Goal: Task Accomplishment & Management: Manage account settings

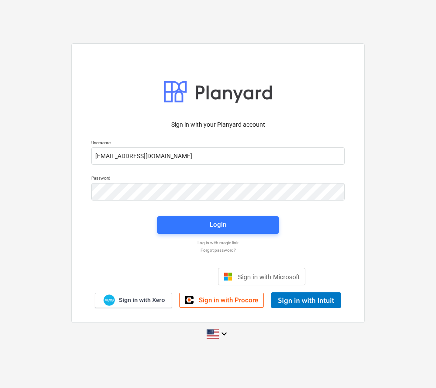
type input "[EMAIL_ADDRESS][DOMAIN_NAME]"
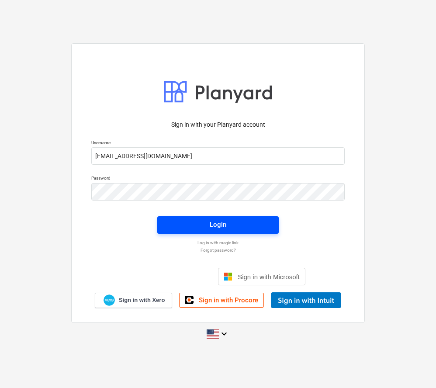
click at [238, 228] on span "Login" at bounding box center [218, 224] width 101 height 11
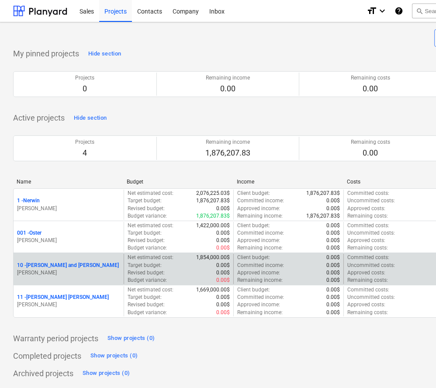
click at [80, 265] on p "10 - [PERSON_NAME] and [PERSON_NAME]" at bounding box center [68, 265] width 102 height 7
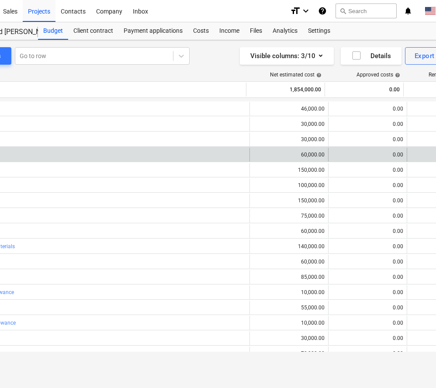
scroll to position [0, 79]
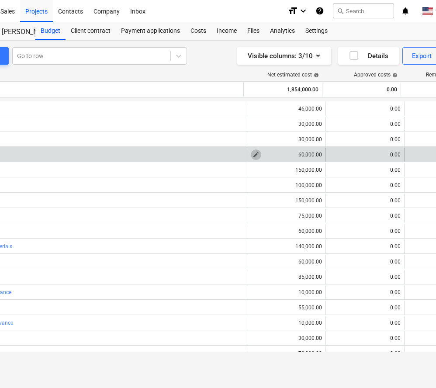
click at [254, 154] on span "edit" at bounding box center [256, 154] width 7 height 7
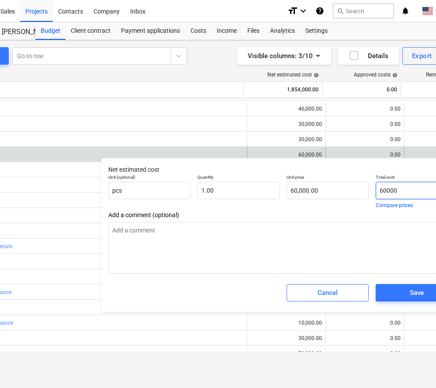
click at [384, 191] on input "60000" at bounding box center [417, 190] width 82 height 17
type input "0000"
type textarea "x"
type input "0.00"
type input "40000"
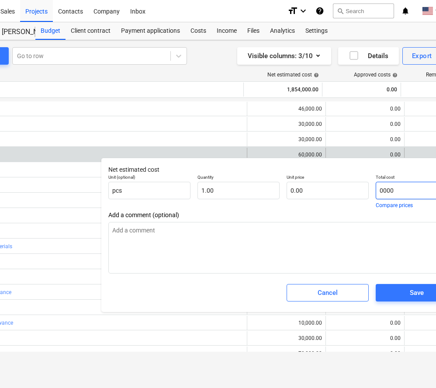
type textarea "x"
type input "40,000.00"
click at [415, 286] on button "Save" at bounding box center [417, 292] width 82 height 17
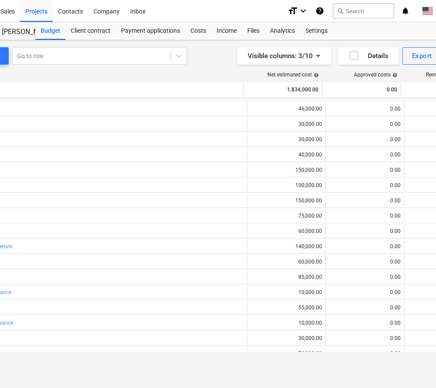
type textarea "x"
type input "1.00"
type input "40,000.00"
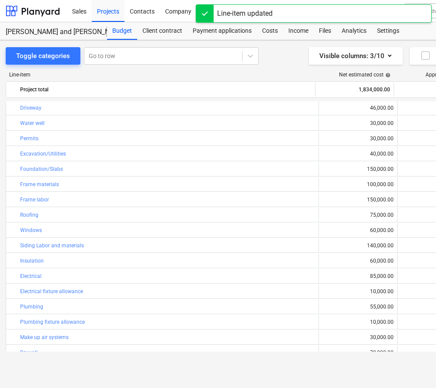
scroll to position [0, 2]
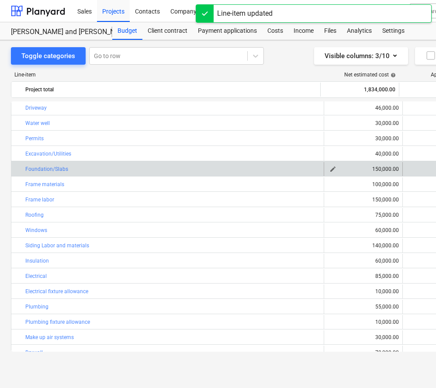
click at [331, 170] on span "edit" at bounding box center [333, 169] width 7 height 7
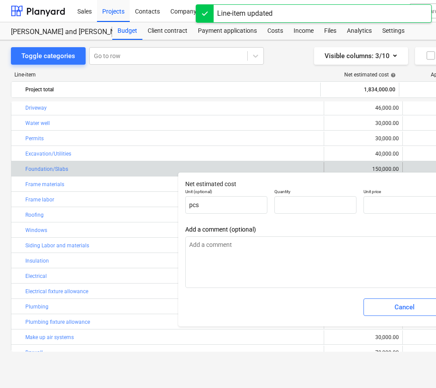
type textarea "x"
type input "1.00"
type input "150,000.00"
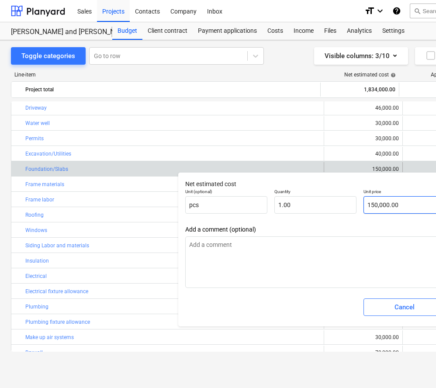
type input "150000"
click at [375, 205] on input "150000" at bounding box center [405, 204] width 82 height 17
type textarea "x"
type input "10000"
type input "10,000.00"
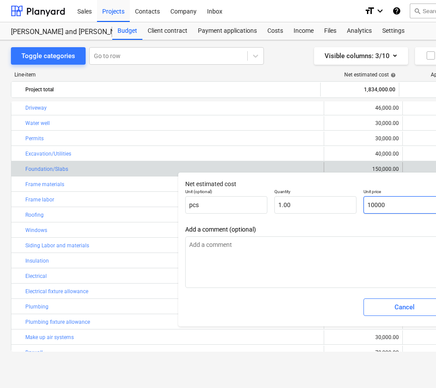
type textarea "x"
type input "100000"
type input "100,000.00"
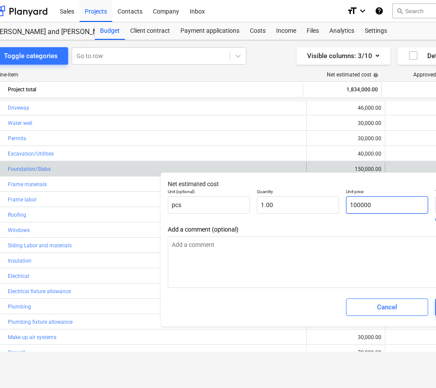
scroll to position [0, 33]
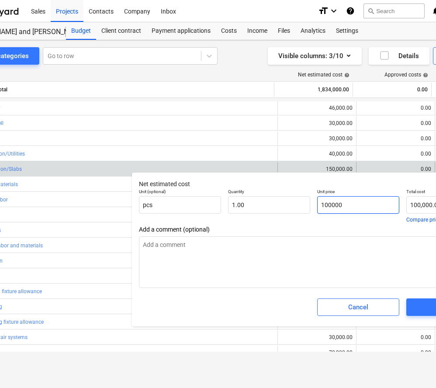
type textarea "x"
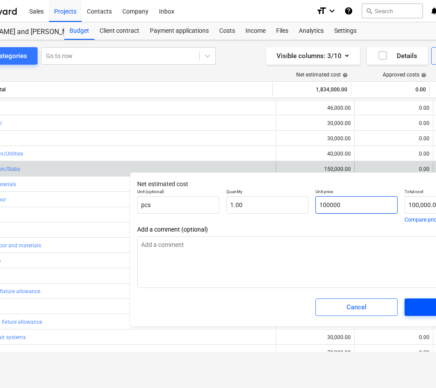
type input "100000"
type textarea "x"
type input "100,000.00"
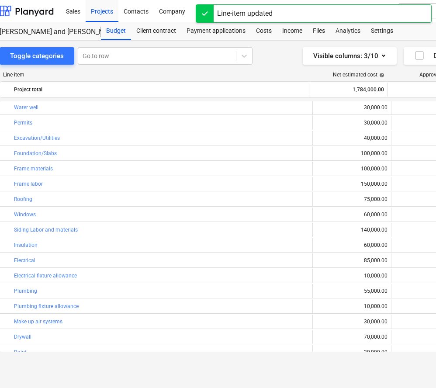
scroll to position [24, 0]
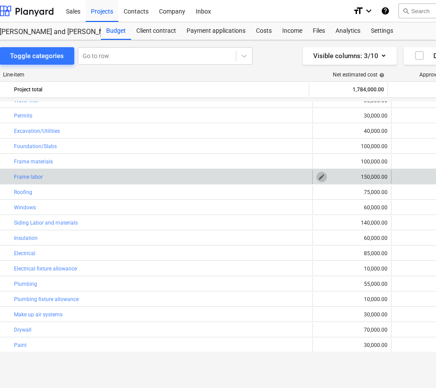
click at [318, 179] on span "edit" at bounding box center [321, 177] width 7 height 7
type textarea "x"
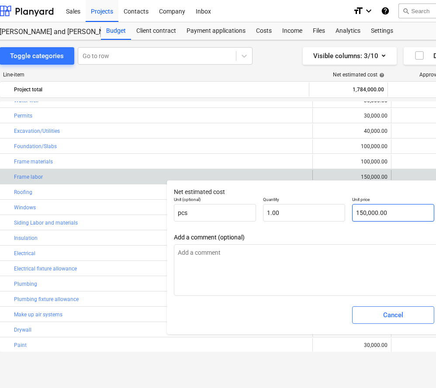
type input "150000"
click at [364, 213] on input "150000" at bounding box center [393, 212] width 82 height 17
type textarea "x"
type input "10000"
type input "10,000.00"
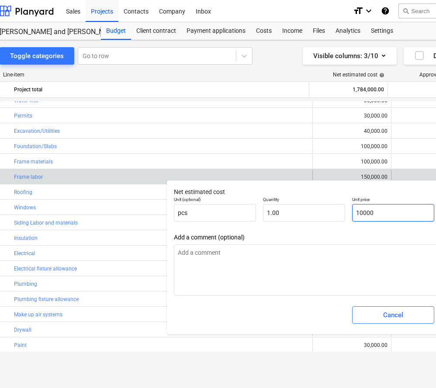
type textarea "x"
type input "120000"
type input "120,000.00"
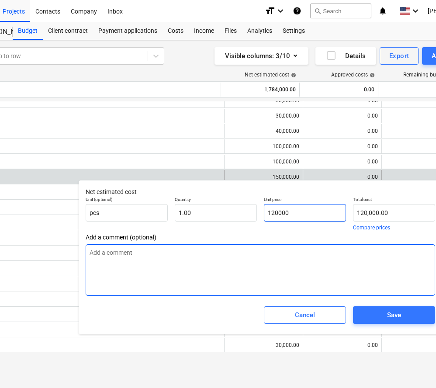
type textarea "x"
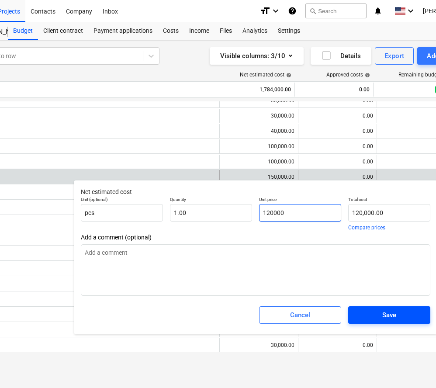
type input "120000"
type textarea "x"
type input "120,000.00"
click at [398, 311] on span "Save" at bounding box center [389, 315] width 61 height 11
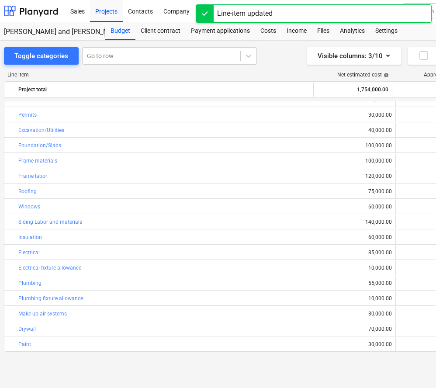
scroll to position [0, 0]
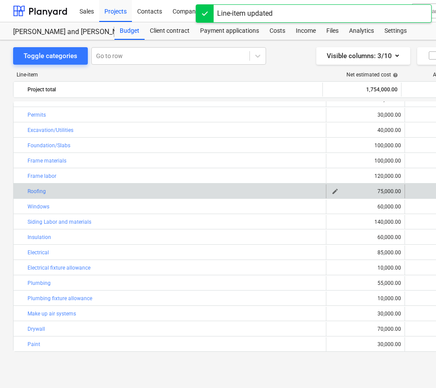
click at [332, 194] on span "edit" at bounding box center [335, 191] width 7 height 7
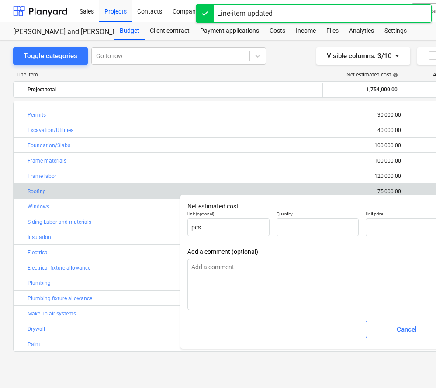
type textarea "x"
type input "1.00"
type input "75,000.00"
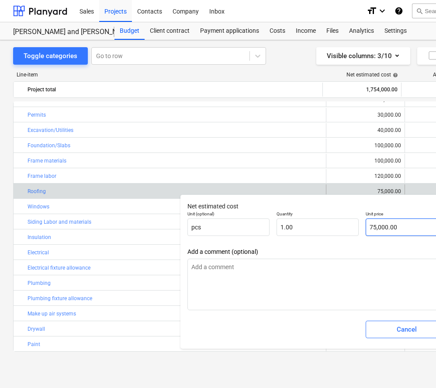
type input "75000"
click at [374, 228] on input "75000" at bounding box center [407, 227] width 82 height 17
type textarea "x"
type input "5000"
type input "5,000.00"
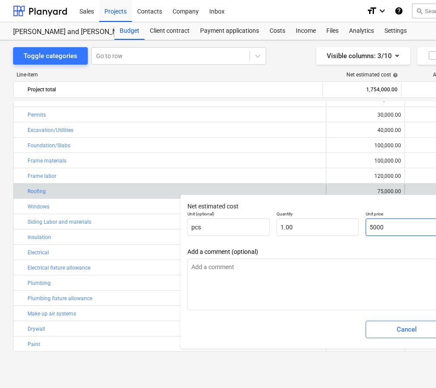
type textarea "x"
type input "55000"
type input "55,000.00"
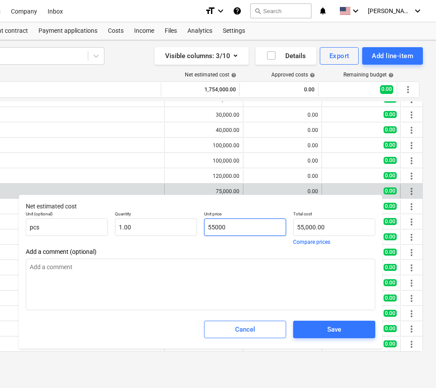
type textarea "x"
type input "55000"
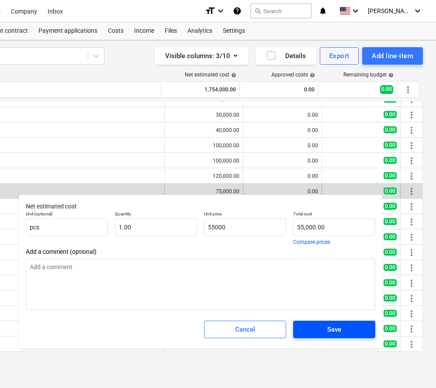
type textarea "x"
type input "55,000.00"
click at [344, 332] on span "Save" at bounding box center [334, 329] width 61 height 11
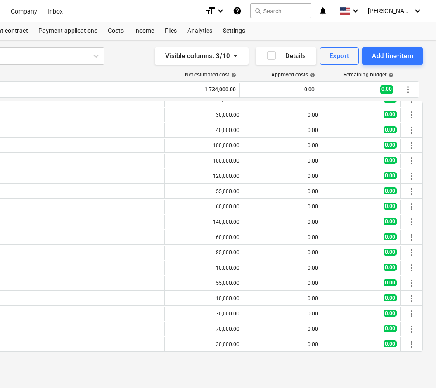
type textarea "x"
type input "1.00"
type input "55,000.00"
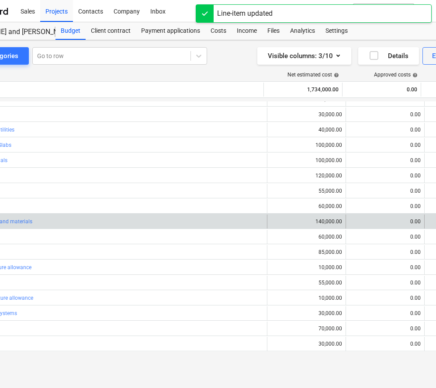
scroll to position [0, 0]
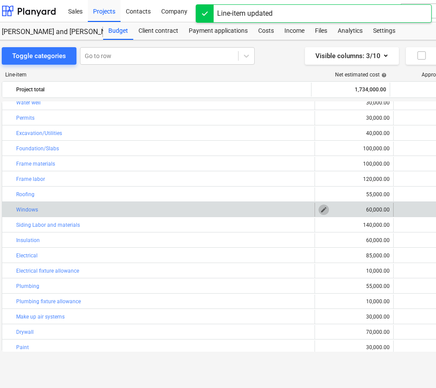
click at [321, 210] on span "edit" at bounding box center [324, 209] width 7 height 7
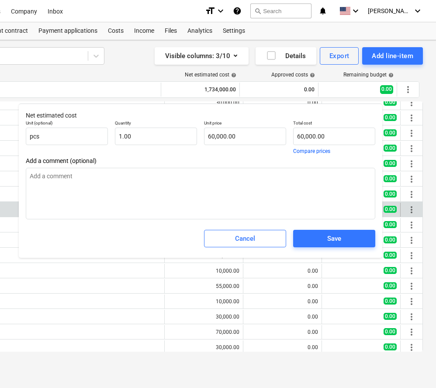
type textarea "x"
type input "60000"
click at [304, 136] on input "60000" at bounding box center [334, 136] width 82 height 17
type textarea "x"
type input "6000"
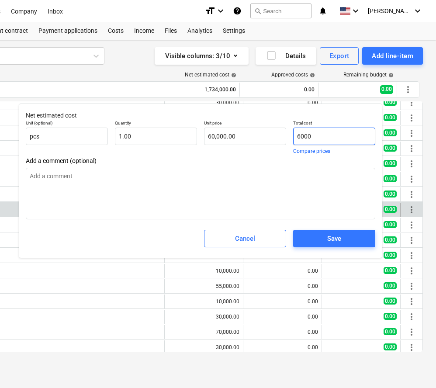
type input "6,000.00"
type textarea "x"
type input "000"
type input "0.00"
type textarea "x"
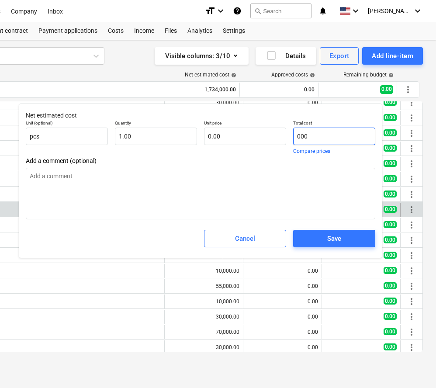
type input "2000"
type input "2,000.00"
type textarea "x"
type input "25000"
type input "25,000.00"
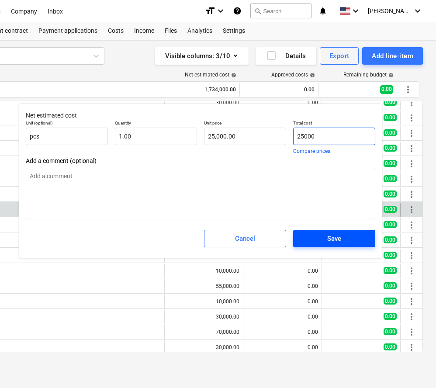
type input "25000"
type textarea "x"
type input "25,000.00"
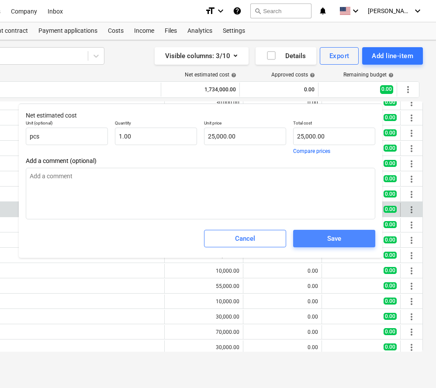
click at [324, 236] on span "Save" at bounding box center [334, 238] width 61 height 11
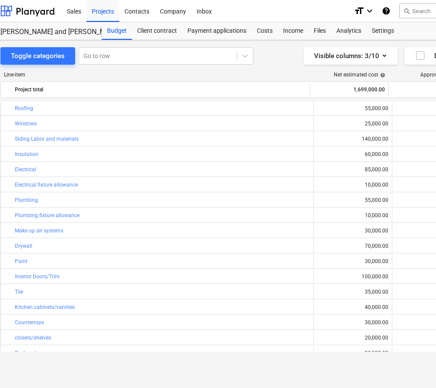
scroll to position [129, 0]
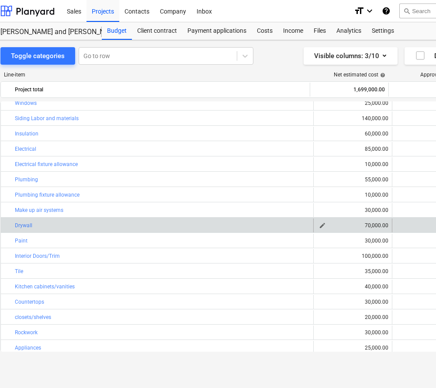
click at [319, 227] on span "edit" at bounding box center [322, 225] width 7 height 7
type textarea "x"
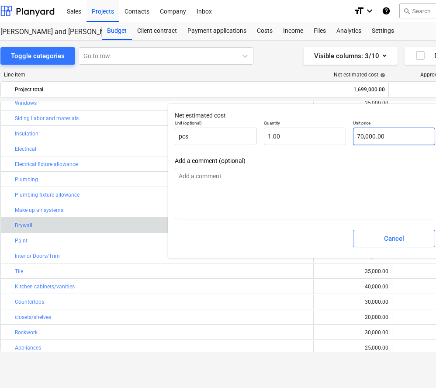
type input "70000"
click at [360, 136] on input "70000" at bounding box center [394, 136] width 82 height 17
type textarea "x"
type input "0000"
type input "0.00"
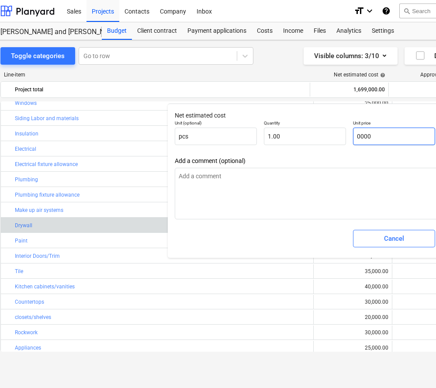
type textarea "x"
type input "60000"
type input "60,000.00"
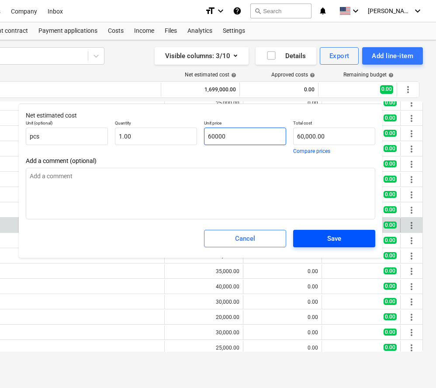
type textarea "x"
type input "60000"
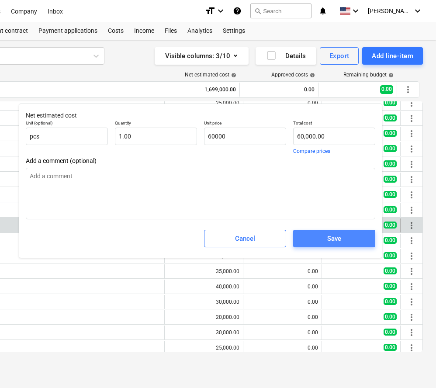
type textarea "x"
type input "60,000.00"
click at [347, 237] on span "Save" at bounding box center [334, 238] width 61 height 11
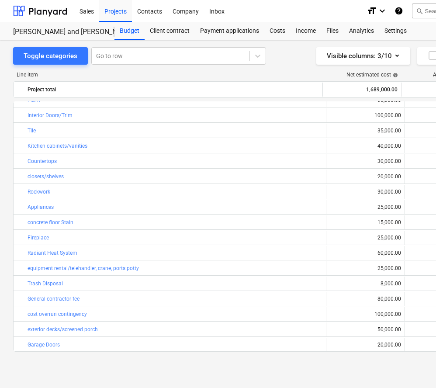
scroll to position [270, 0]
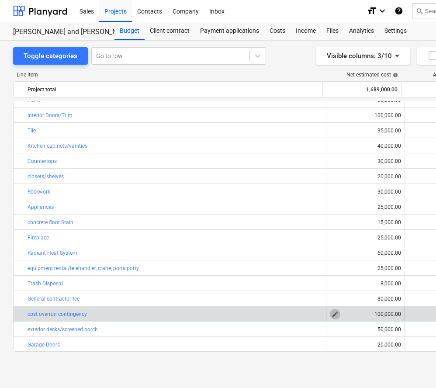
click at [333, 312] on span "edit" at bounding box center [335, 314] width 7 height 7
type textarea "x"
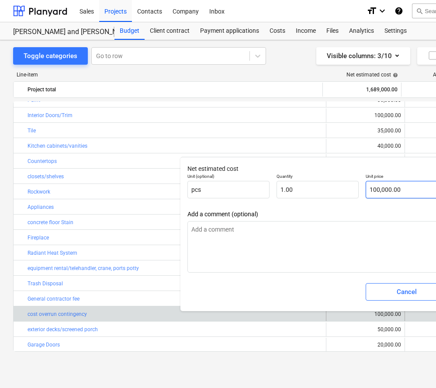
type input "100000"
click at [373, 190] on input "100000" at bounding box center [407, 189] width 82 height 17
type textarea "x"
type input "00000"
type input "0.00"
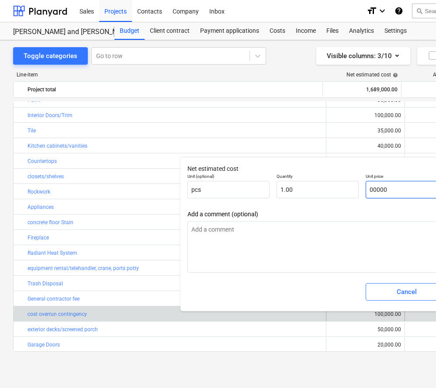
type textarea "x"
type input "000000"
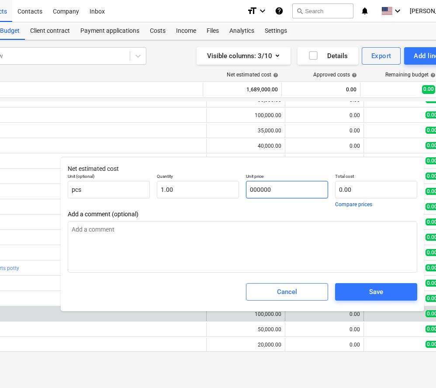
scroll to position [0, 160]
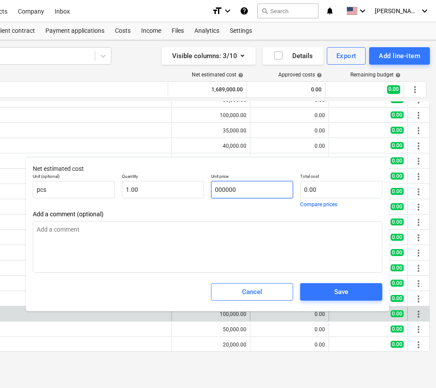
type textarea "x"
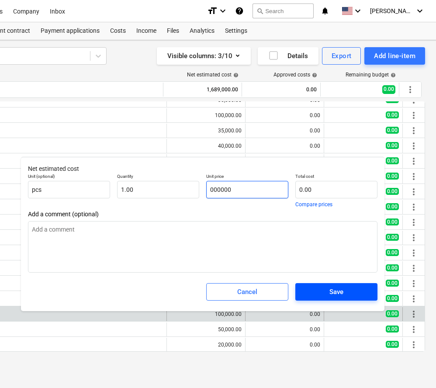
type input "000000"
type textarea "x"
type input "0.00"
click at [359, 294] on span "Save" at bounding box center [336, 291] width 61 height 11
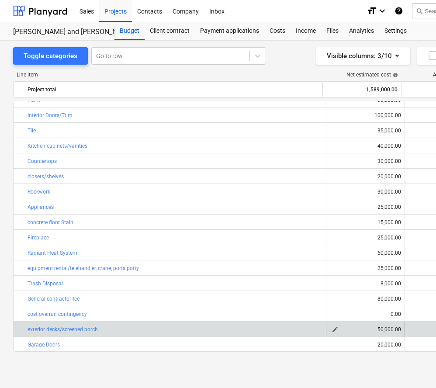
scroll to position [0, 0]
click at [332, 330] on span "edit" at bounding box center [335, 329] width 7 height 7
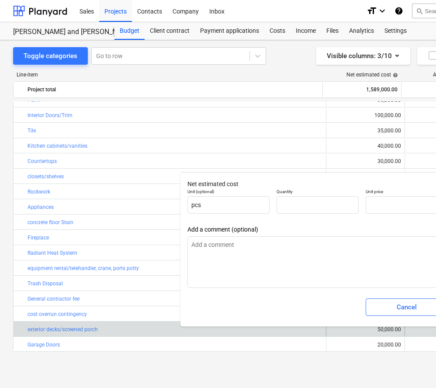
type textarea "x"
type input "1.00"
type input "50,000.00"
type input "50000"
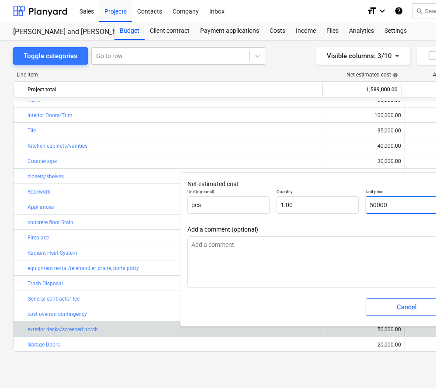
click at [373, 205] on input "50000" at bounding box center [407, 204] width 82 height 17
type textarea "x"
type input "0000"
type input "0.00"
type textarea "x"
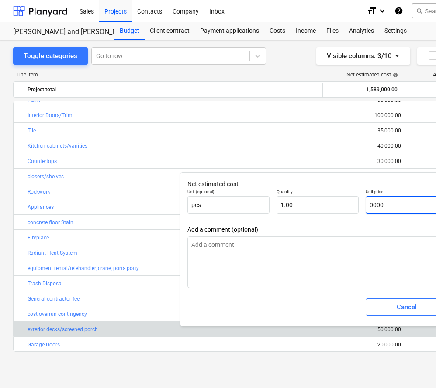
type input "30000"
type input "30,000.00"
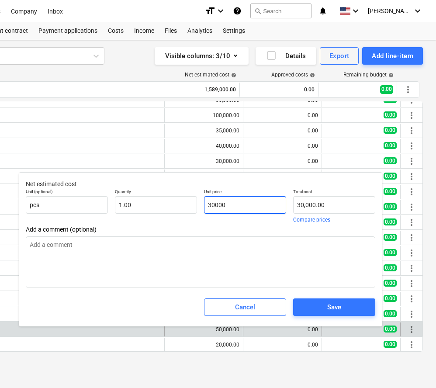
type textarea "x"
type input "30000"
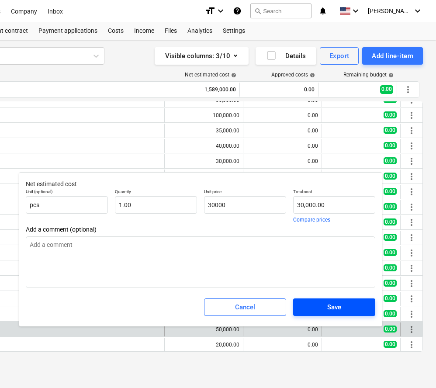
type textarea "x"
type input "30,000.00"
click at [350, 312] on span "Save" at bounding box center [334, 307] width 61 height 11
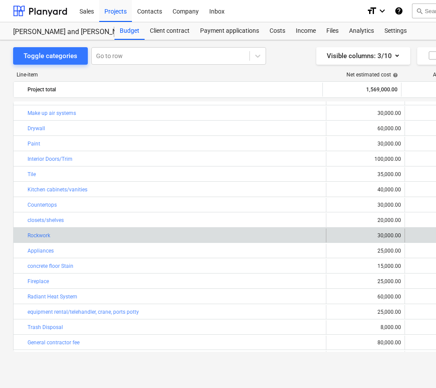
scroll to position [210, 0]
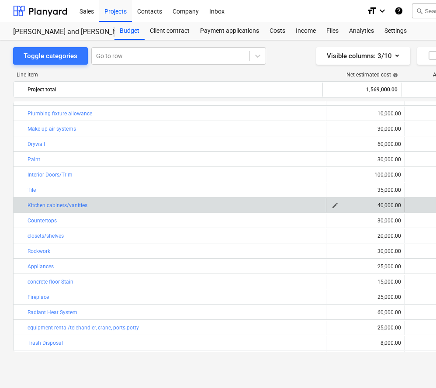
click at [335, 205] on span "edit" at bounding box center [335, 205] width 7 height 7
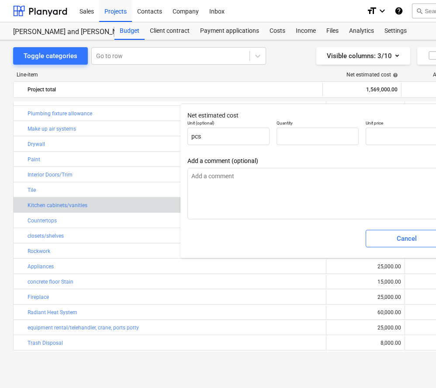
type textarea "x"
type input "1.00"
type input "40,000.00"
type input "40000"
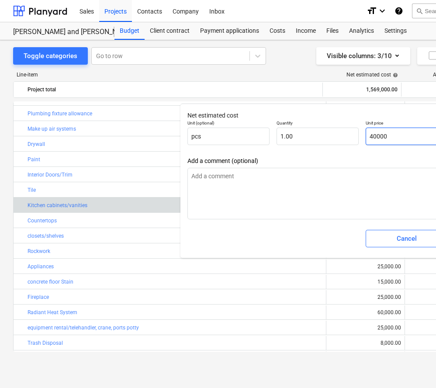
click at [373, 136] on input "40000" at bounding box center [407, 136] width 82 height 17
type textarea "x"
type input "0000"
type input "0.00"
type textarea "x"
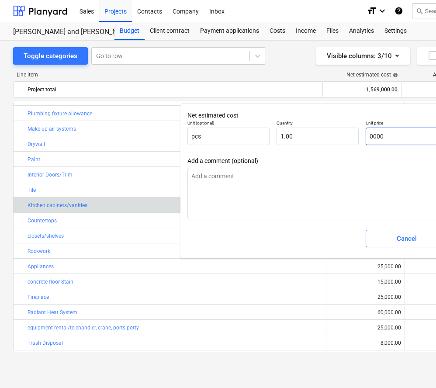
type input "30000"
type input "30,000.00"
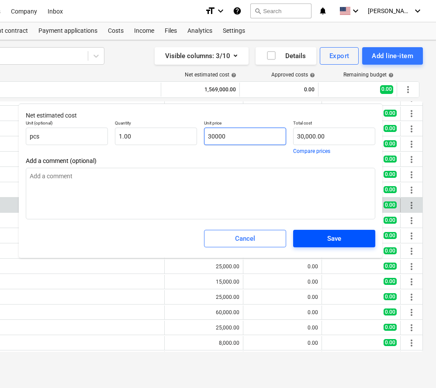
scroll to position [0, 162]
type textarea "x"
type input "30000"
type textarea "x"
type input "30,000.00"
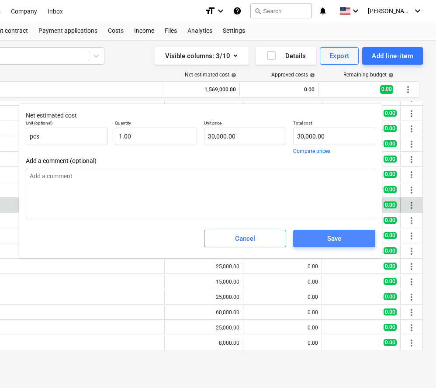
click at [351, 236] on span "Save" at bounding box center [334, 238] width 61 height 11
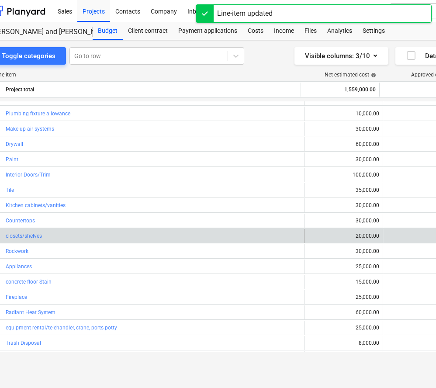
scroll to position [0, 0]
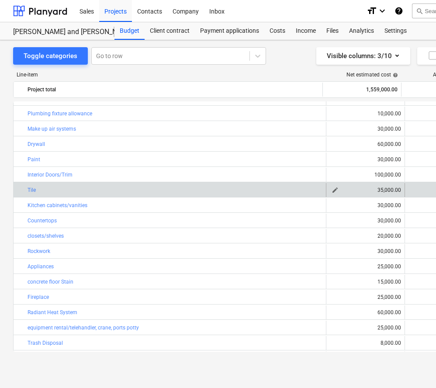
click at [335, 192] on span "edit" at bounding box center [335, 190] width 7 height 7
type textarea "x"
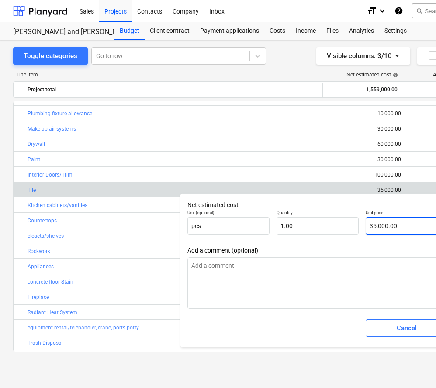
type input "35000"
click at [373, 226] on input "35000" at bounding box center [407, 225] width 82 height 17
type textarea "x"
type input "5000"
type input "5,000.00"
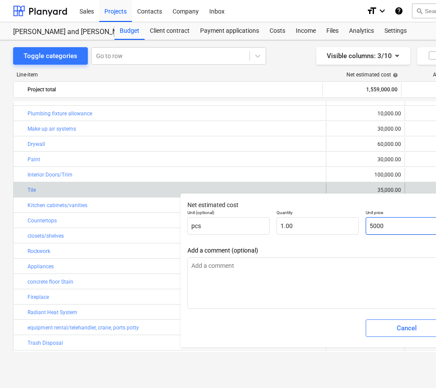
type textarea "x"
type input "25000"
type input "25,000.00"
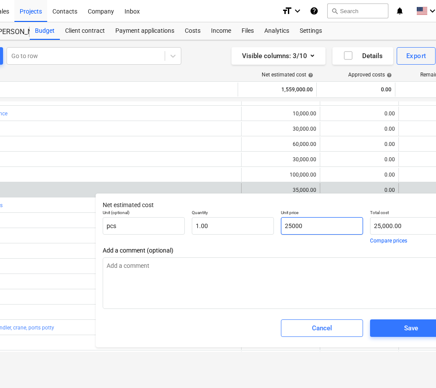
scroll to position [0, 155]
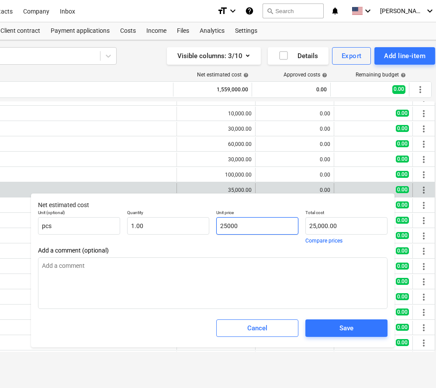
type textarea "x"
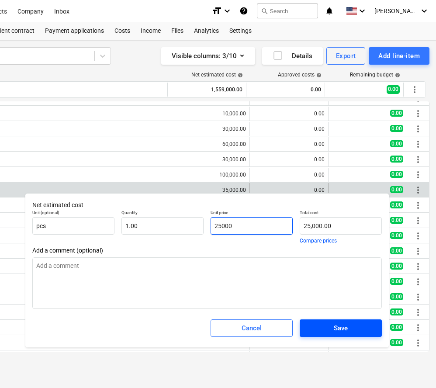
type input "25000"
type textarea "x"
type input "25,000.00"
click at [361, 330] on span "Save" at bounding box center [341, 328] width 61 height 11
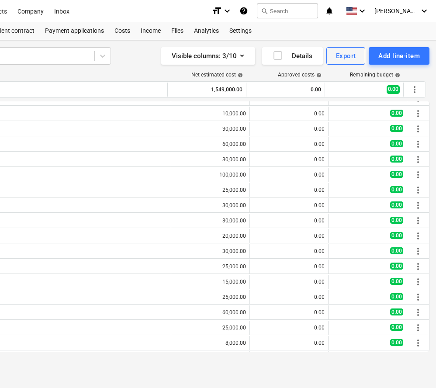
type textarea "x"
type input "1.00"
type input "25,000.00"
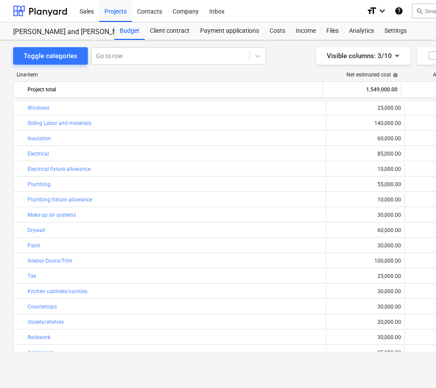
scroll to position [88, 0]
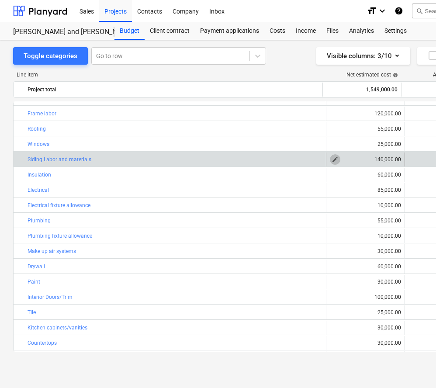
click at [333, 160] on span "edit" at bounding box center [335, 159] width 7 height 7
type textarea "x"
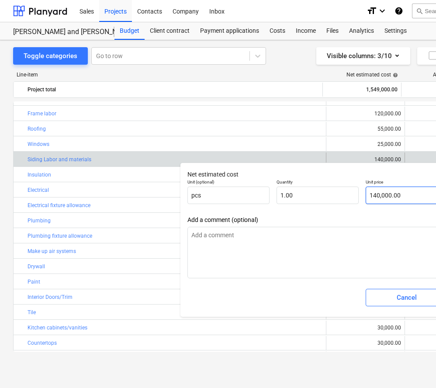
type input "140000"
click at [377, 195] on input "140000" at bounding box center [407, 195] width 82 height 17
type textarea "x"
type input "10000"
type input "10,000.00"
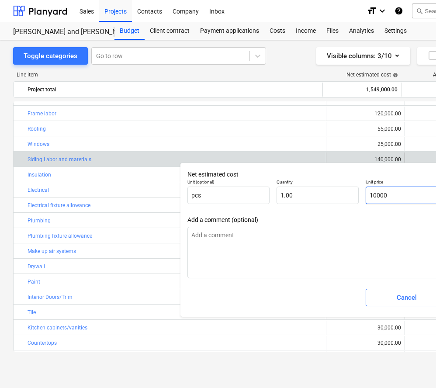
type textarea "x"
type input "120000"
type input "120,000.00"
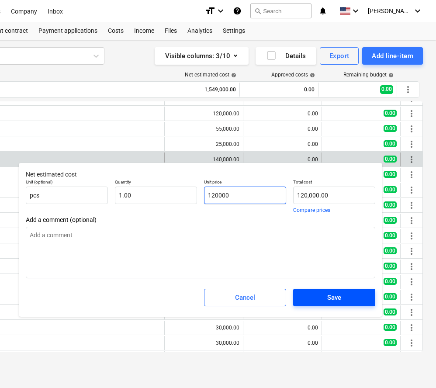
type textarea "x"
type input "120000"
type textarea "x"
type input "120,000.00"
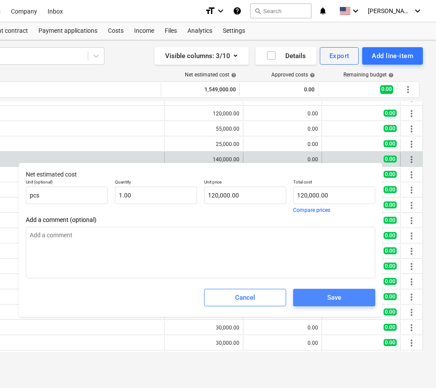
click at [342, 300] on span "Save" at bounding box center [334, 297] width 61 height 11
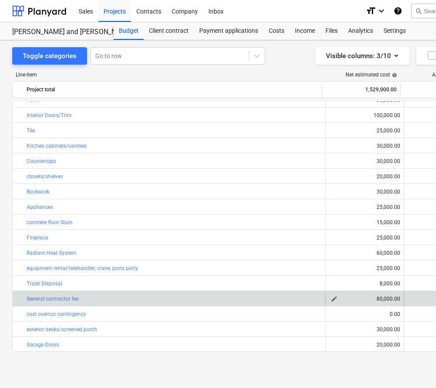
scroll to position [0, 1]
click at [334, 299] on span "edit" at bounding box center [334, 299] width 7 height 7
type textarea "x"
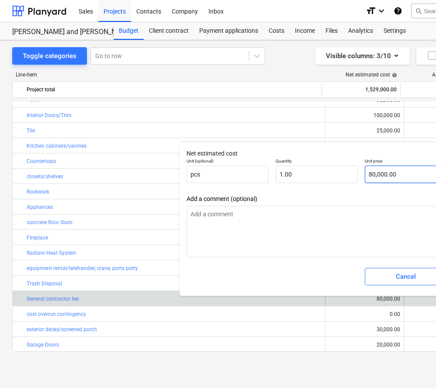
type input "80000"
click at [372, 176] on input "80000" at bounding box center [406, 174] width 82 height 17
type textarea "x"
type input "0000"
type input "0.00"
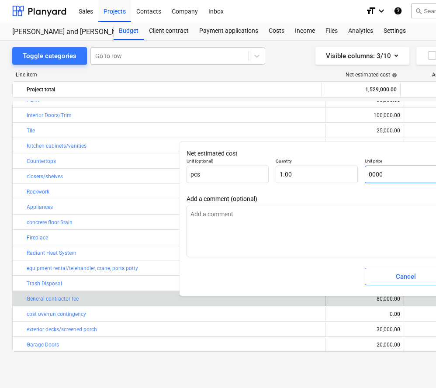
type textarea "x"
type input "70000"
type input "70,000.00"
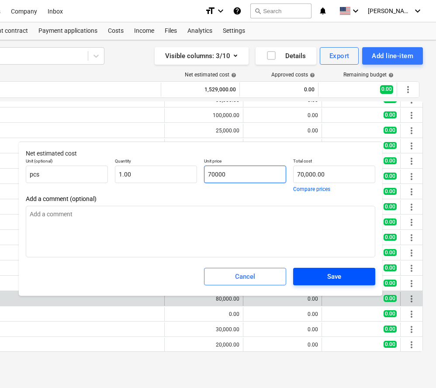
type textarea "x"
type input "70000"
type textarea "x"
type input "70,000.00"
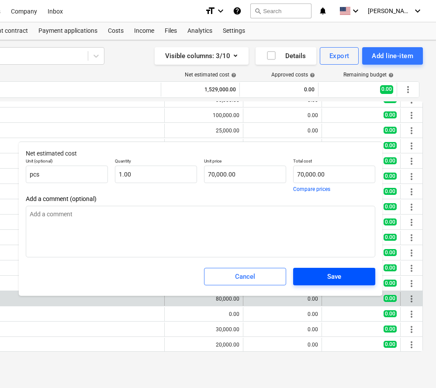
click at [346, 275] on span "Save" at bounding box center [334, 276] width 61 height 11
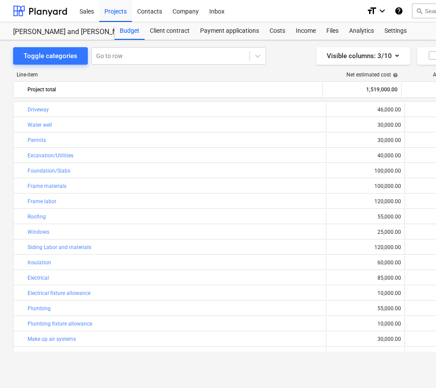
scroll to position [0, 0]
click at [89, 12] on div "Sales" at bounding box center [86, 11] width 25 height 22
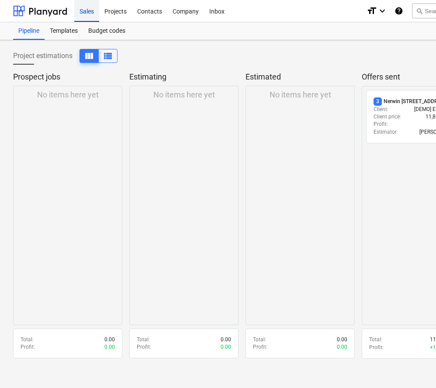
click at [91, 14] on div "Sales" at bounding box center [86, 11] width 25 height 22
click at [110, 11] on div "Projects" at bounding box center [115, 11] width 33 height 22
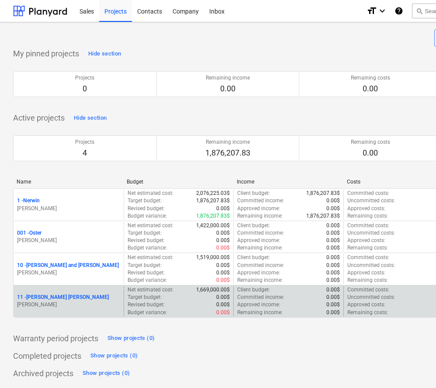
click at [55, 302] on p "[PERSON_NAME]" at bounding box center [68, 304] width 103 height 7
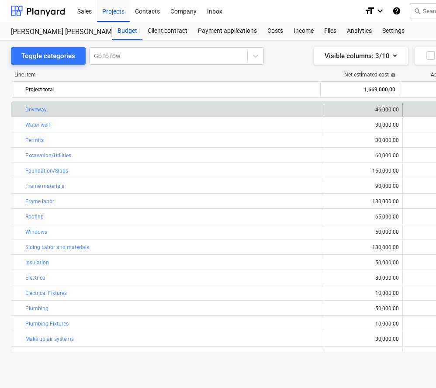
scroll to position [0, 2]
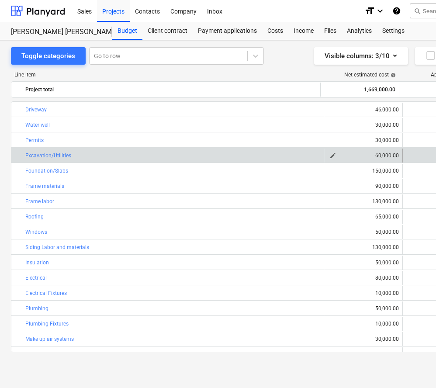
click at [331, 155] on span "edit" at bounding box center [333, 155] width 7 height 7
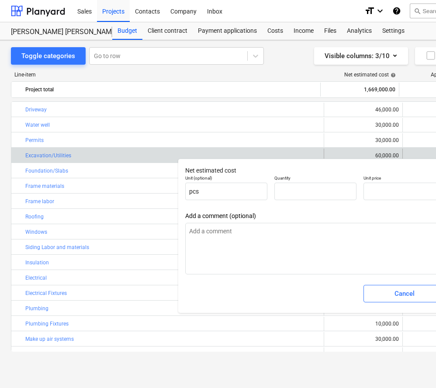
type textarea "x"
type input "1.00"
type input "60,000.00"
type input "60000"
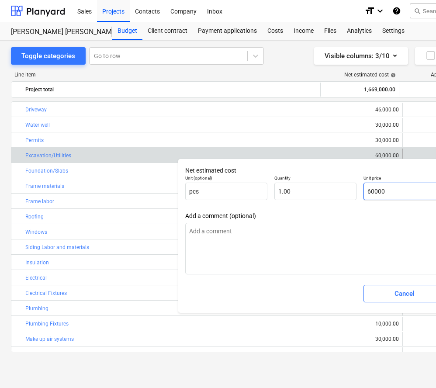
click at [371, 190] on input "60000" at bounding box center [405, 191] width 82 height 17
type textarea "x"
type input "0000"
type input "0.00"
type textarea "x"
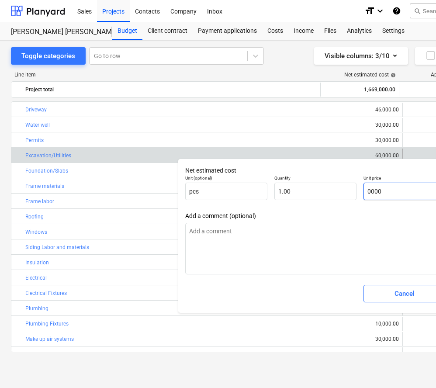
type input "40000"
type input "40,000.00"
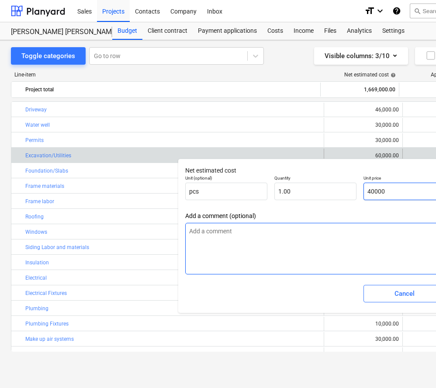
scroll to position [0, 71]
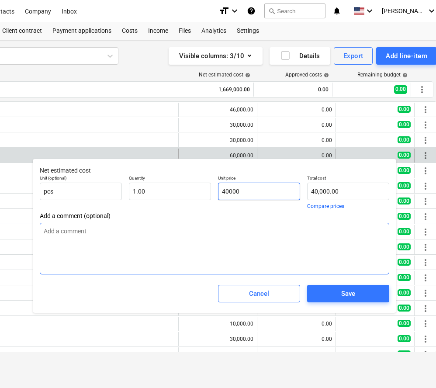
type textarea "x"
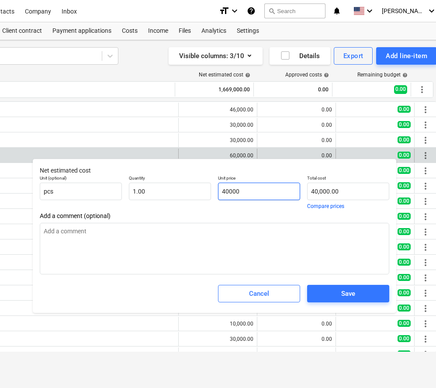
scroll to position [0, 154]
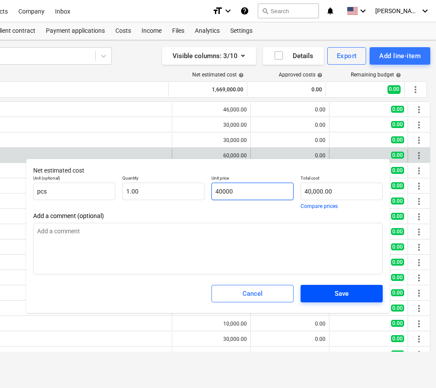
type input "40000"
type textarea "x"
type input "40,000.00"
click at [373, 296] on button "Save" at bounding box center [342, 293] width 82 height 17
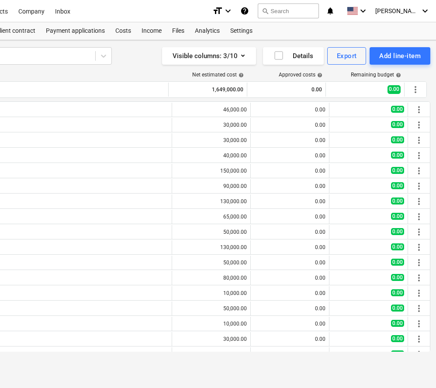
type textarea "x"
type input "1.00"
type input "40,000.00"
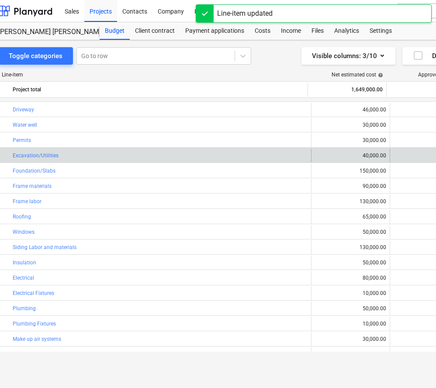
scroll to position [0, 15]
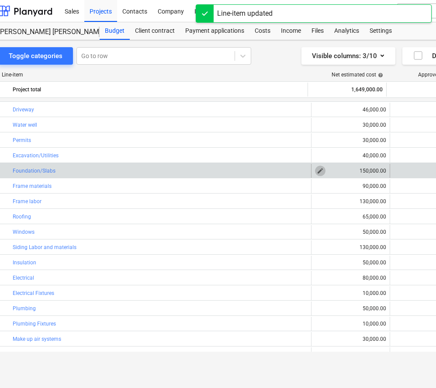
click at [318, 171] on span "edit" at bounding box center [320, 170] width 7 height 7
type textarea "x"
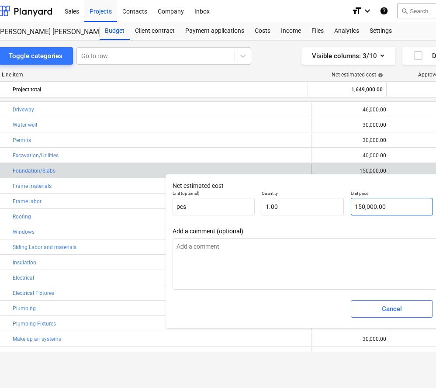
type input "150000"
click at [361, 207] on input "150000" at bounding box center [392, 206] width 82 height 17
type textarea "x"
type input "10000"
type input "10,000.00"
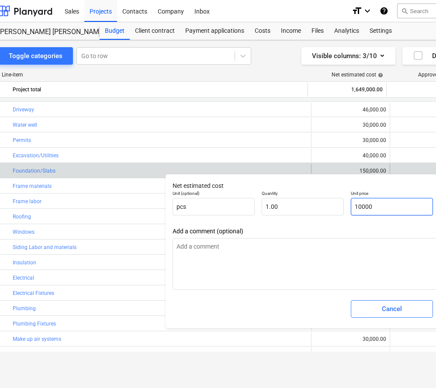
type textarea "x"
type input "100000"
type input "100,000.00"
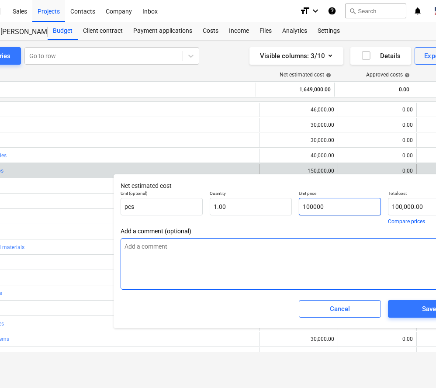
scroll to position [0, 73]
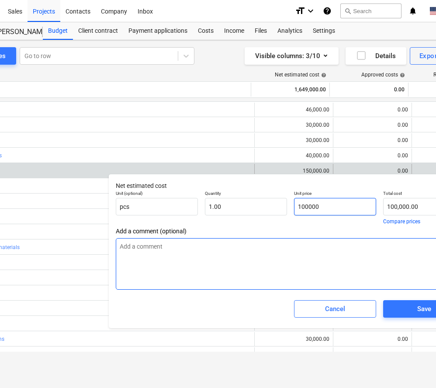
type textarea "x"
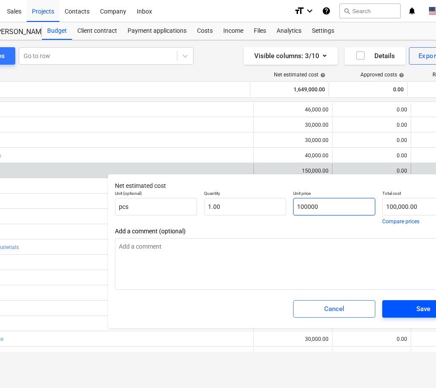
type input "100000"
type textarea "x"
type input "100,000.00"
click at [406, 306] on span "Save" at bounding box center [423, 309] width 61 height 11
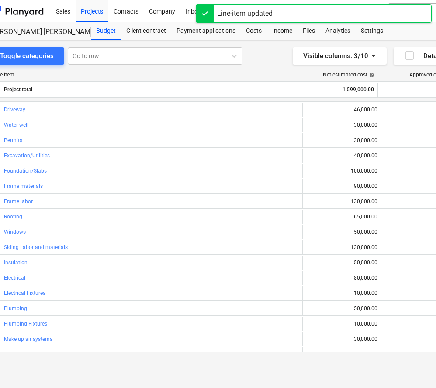
scroll to position [0, 0]
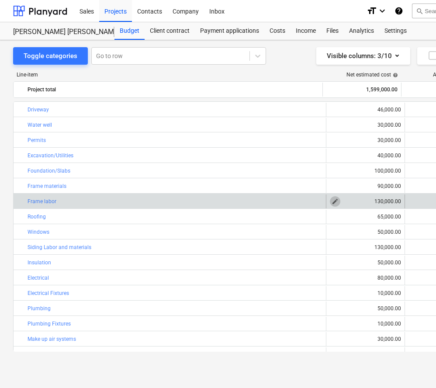
click at [332, 202] on span "edit" at bounding box center [335, 201] width 7 height 7
type textarea "x"
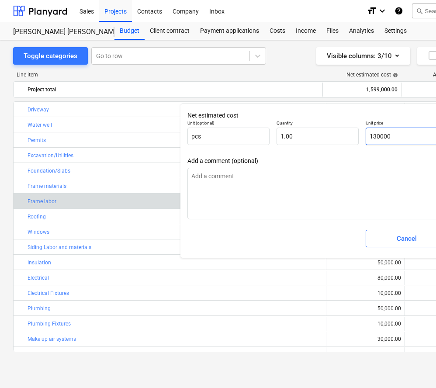
click at [376, 136] on input "130000" at bounding box center [407, 136] width 82 height 17
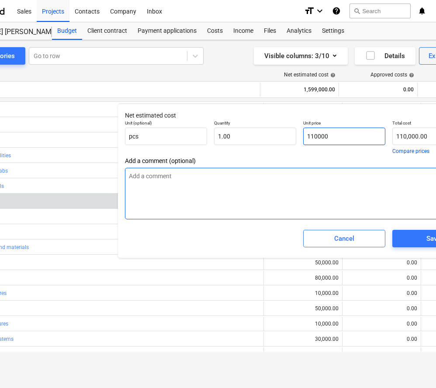
scroll to position [0, 91]
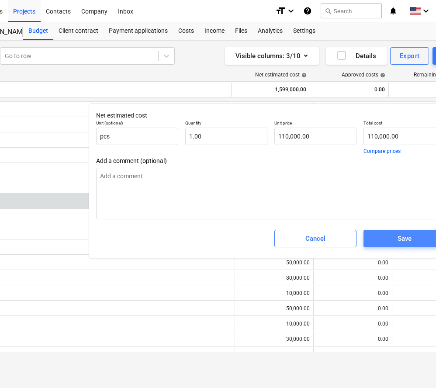
click at [396, 234] on span "Save" at bounding box center [404, 238] width 61 height 11
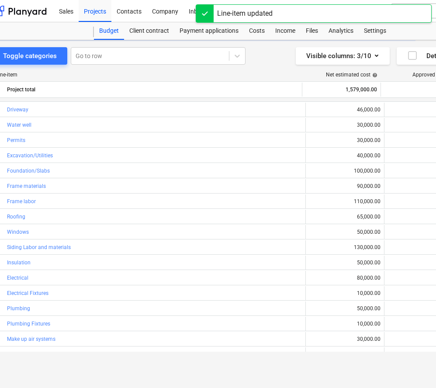
scroll to position [0, 0]
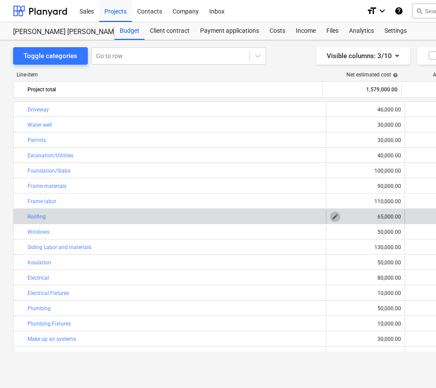
click at [334, 217] on span "edit" at bounding box center [335, 216] width 7 height 7
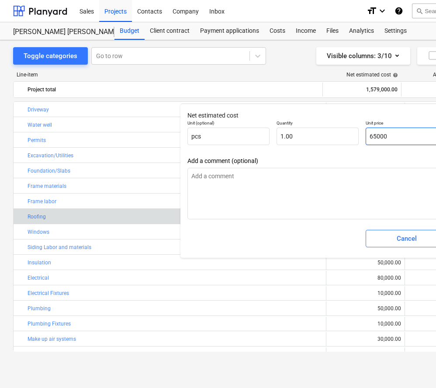
click at [373, 138] on input "65000" at bounding box center [407, 136] width 82 height 17
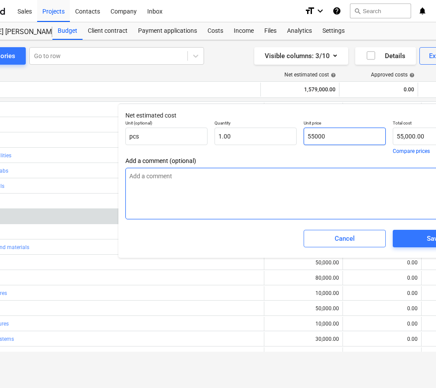
scroll to position [0, 66]
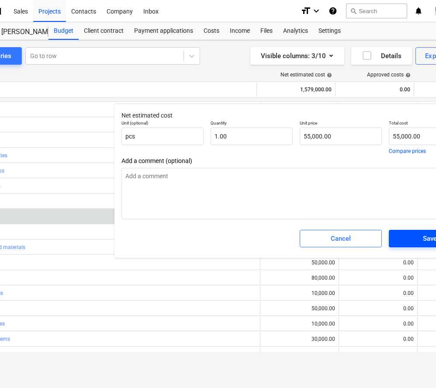
click at [417, 236] on span "Save" at bounding box center [430, 238] width 61 height 11
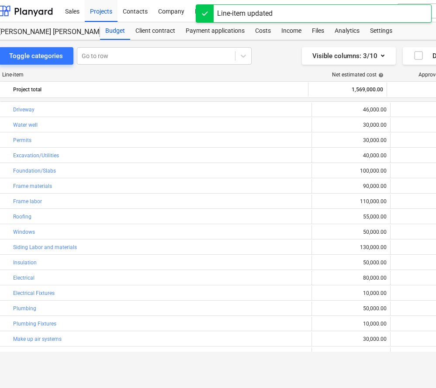
scroll to position [0, 0]
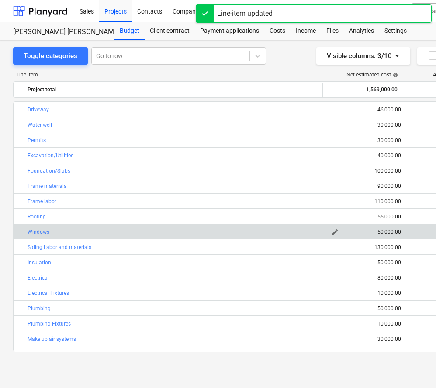
click at [332, 233] on span "edit" at bounding box center [335, 232] width 7 height 7
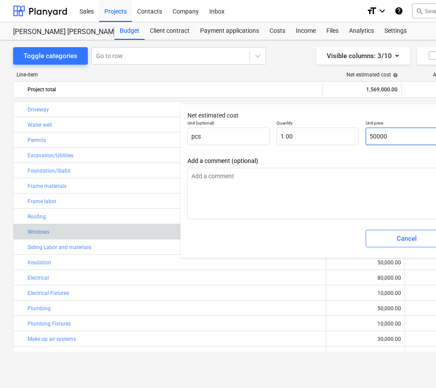
click at [376, 136] on input "50000" at bounding box center [407, 136] width 82 height 17
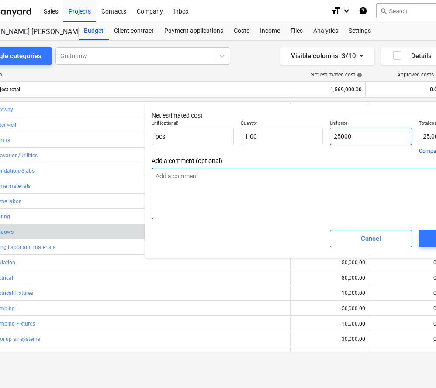
scroll to position [0, 38]
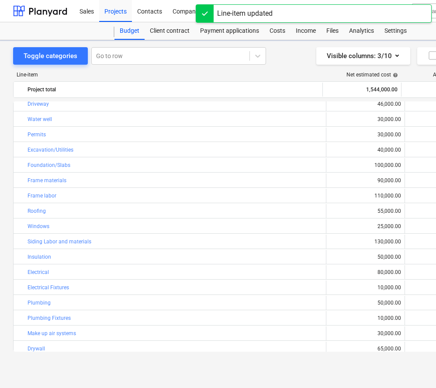
scroll to position [0, 0]
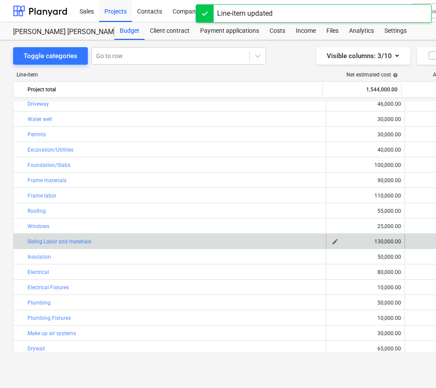
click at [334, 241] on span "edit" at bounding box center [335, 241] width 7 height 7
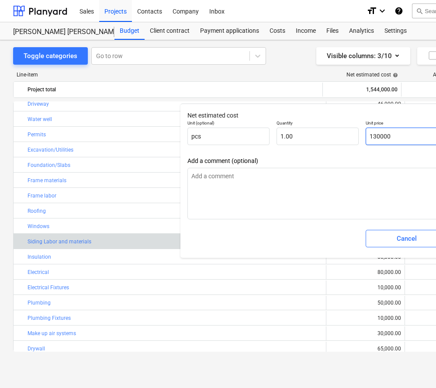
click at [377, 137] on input "130000" at bounding box center [407, 136] width 82 height 17
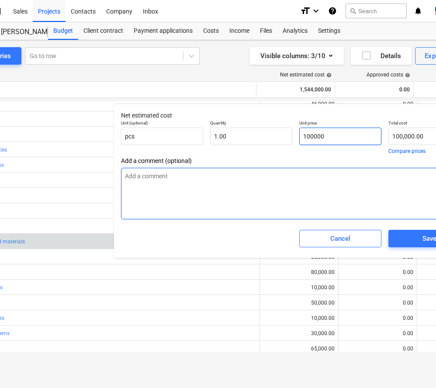
scroll to position [0, 68]
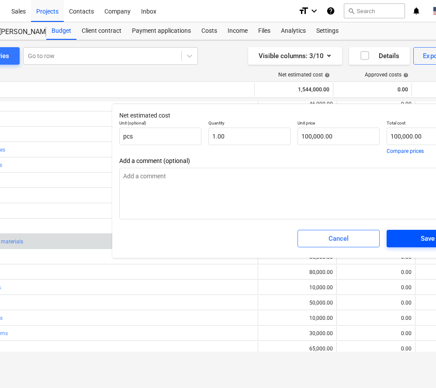
click at [398, 232] on button "Save" at bounding box center [428, 238] width 82 height 17
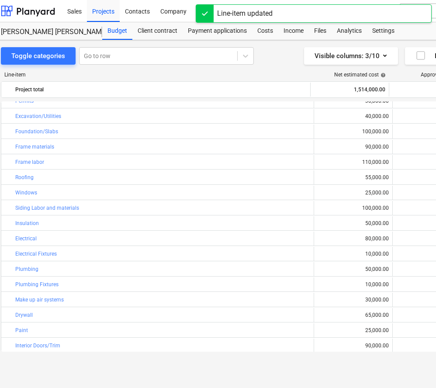
scroll to position [59, 0]
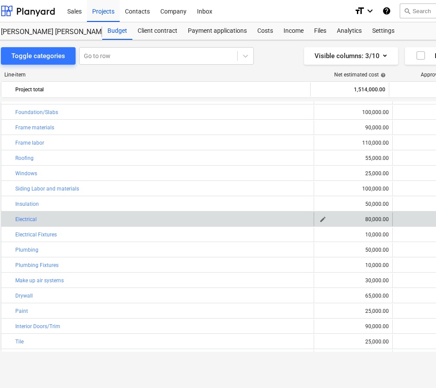
click at [366, 219] on div "80,000.00" at bounding box center [353, 219] width 71 height 6
click at [322, 217] on span "edit" at bounding box center [323, 219] width 7 height 7
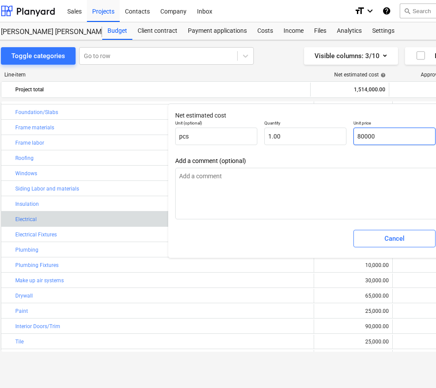
click at [360, 136] on input "80000" at bounding box center [395, 136] width 82 height 17
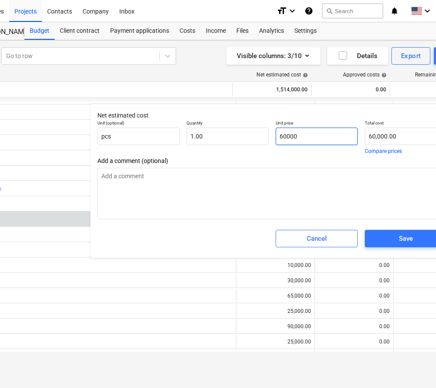
scroll to position [0, 91]
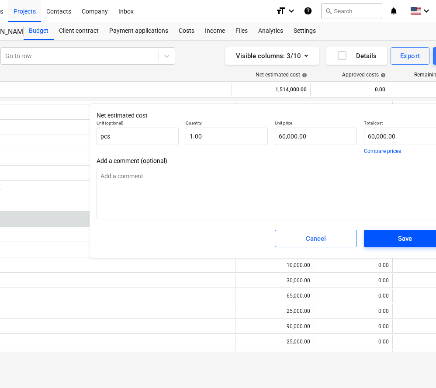
click at [391, 234] on span "Save" at bounding box center [405, 238] width 61 height 11
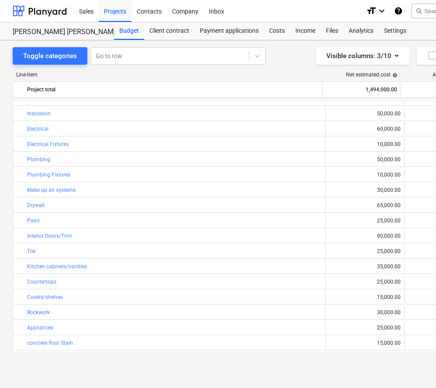
scroll to position [153, 0]
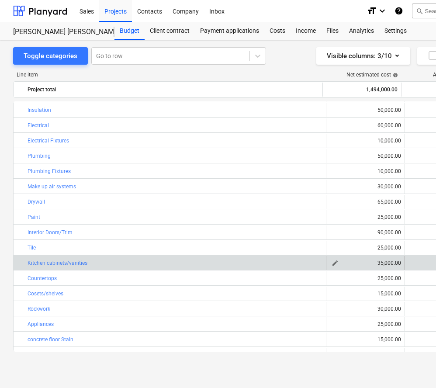
click at [334, 263] on span "edit" at bounding box center [335, 263] width 7 height 7
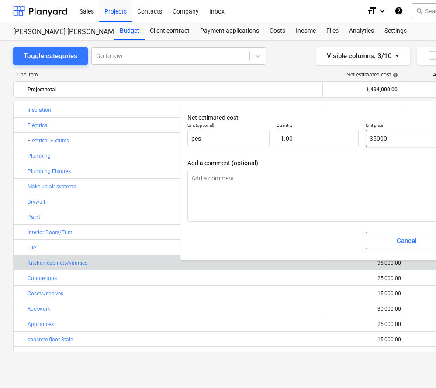
click at [377, 139] on input "35000" at bounding box center [407, 138] width 82 height 17
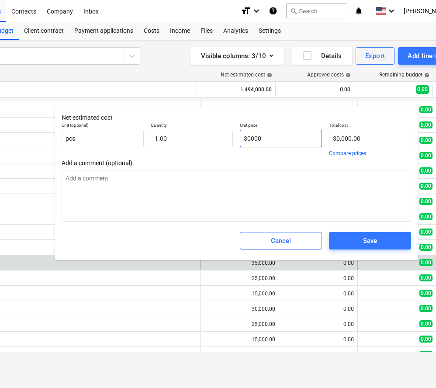
scroll to position [0, 127]
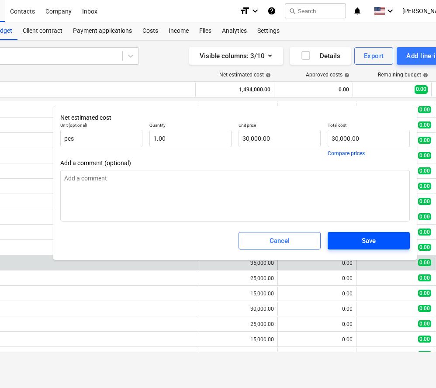
click at [384, 241] on span "Save" at bounding box center [368, 240] width 61 height 11
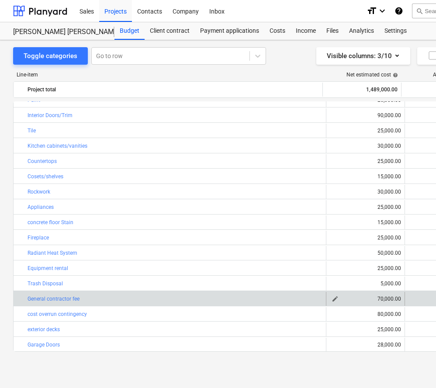
scroll to position [270, 0]
click at [378, 299] on div "70,000.00" at bounding box center [365, 299] width 71 height 6
click at [335, 297] on span "edit" at bounding box center [335, 299] width 7 height 7
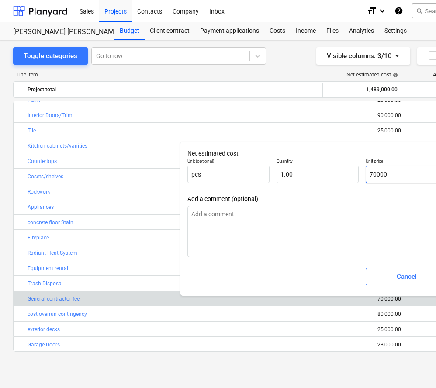
click at [373, 173] on input "70000" at bounding box center [407, 174] width 82 height 17
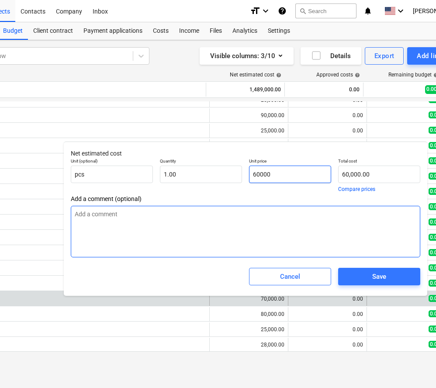
scroll to position [0, 118]
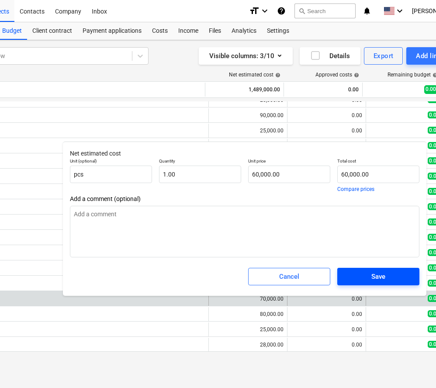
click at [384, 272] on div "Save" at bounding box center [379, 276] width 14 height 11
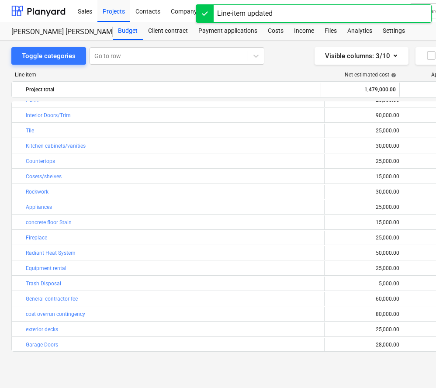
scroll to position [0, 0]
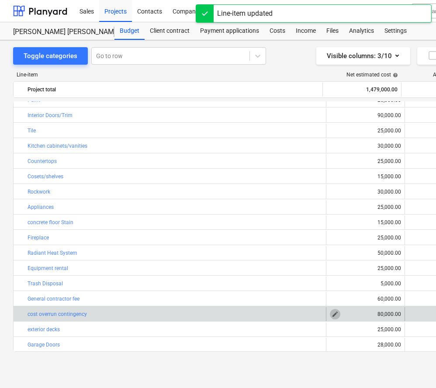
click at [332, 314] on span "edit" at bounding box center [335, 314] width 7 height 7
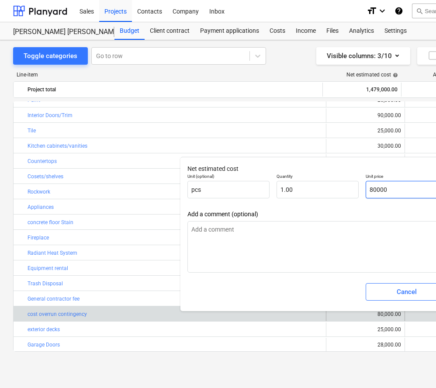
click at [373, 188] on input "80000" at bounding box center [407, 189] width 82 height 17
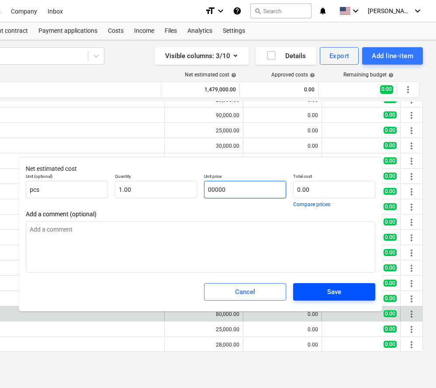
scroll to position [0, 162]
click at [345, 290] on span "Save" at bounding box center [334, 291] width 61 height 11
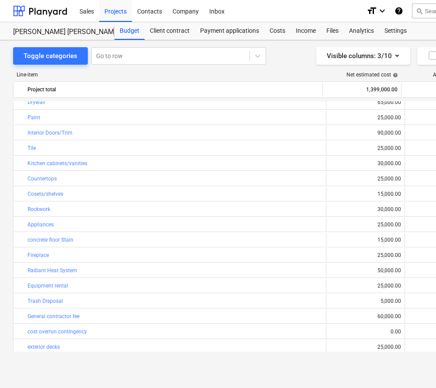
scroll to position [268, 0]
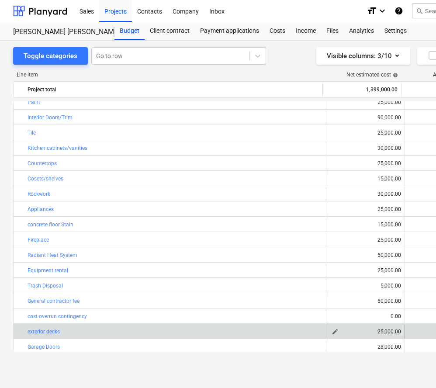
click at [332, 330] on span "edit" at bounding box center [335, 331] width 7 height 7
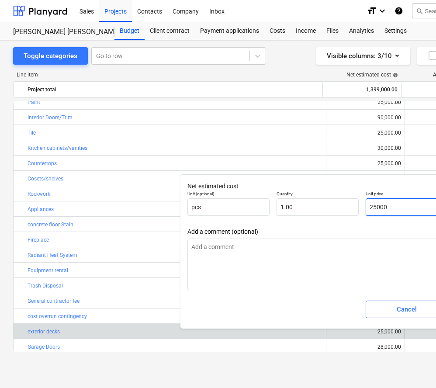
click at [377, 208] on input "25000" at bounding box center [407, 207] width 82 height 17
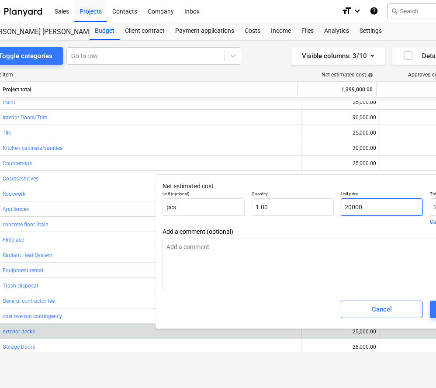
scroll to position [0, 25]
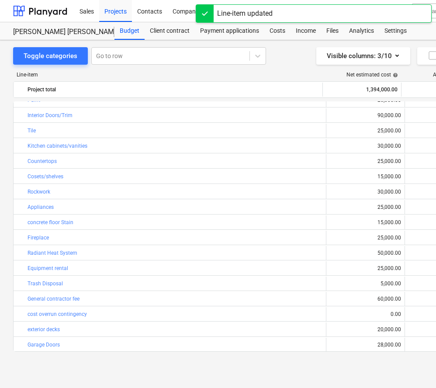
scroll to position [270, 0]
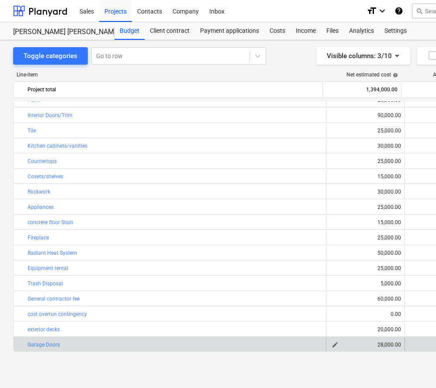
click at [381, 346] on div "28,000.00" at bounding box center [365, 345] width 71 height 6
click at [333, 345] on span "edit" at bounding box center [335, 345] width 7 height 7
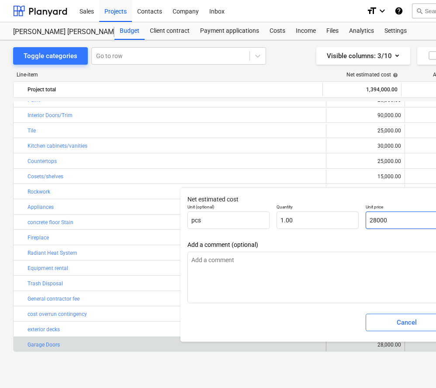
click at [377, 221] on input "28000" at bounding box center [407, 220] width 82 height 17
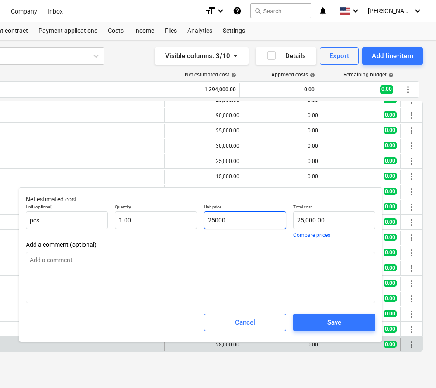
scroll to position [0, 162]
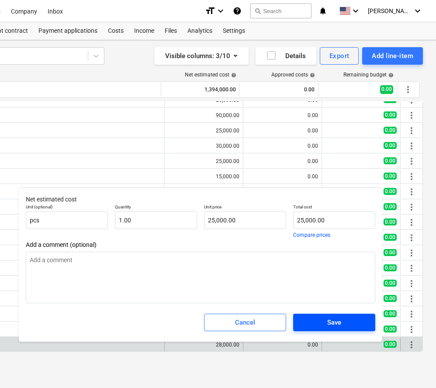
click at [362, 326] on span "Save" at bounding box center [334, 322] width 61 height 11
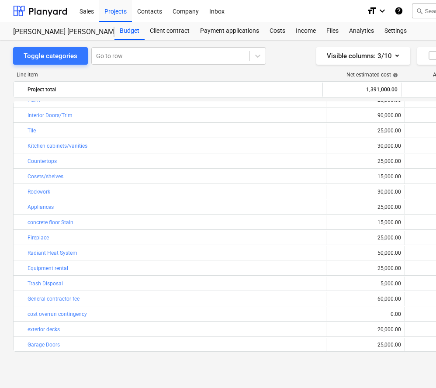
scroll to position [268, 0]
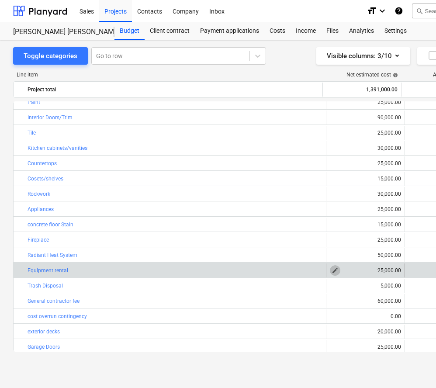
click at [333, 271] on span "edit" at bounding box center [335, 270] width 7 height 7
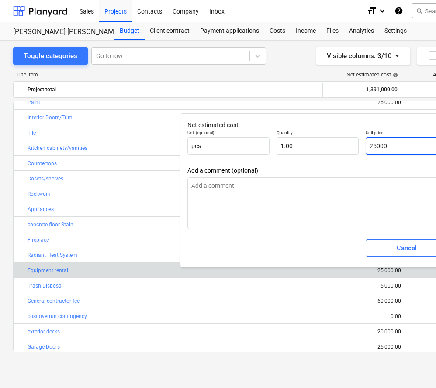
click at [374, 147] on input "25000" at bounding box center [407, 145] width 82 height 17
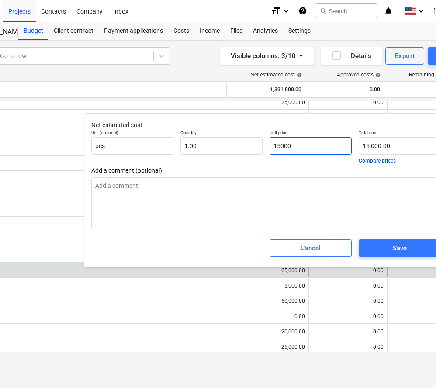
scroll to position [0, 102]
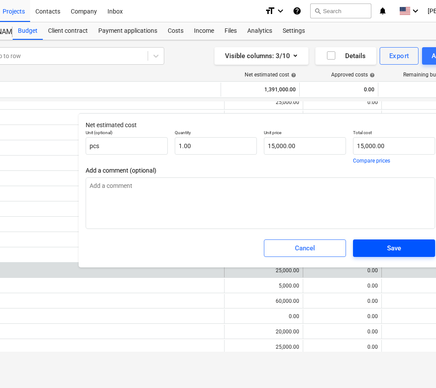
click at [394, 247] on div "Save" at bounding box center [394, 248] width 14 height 11
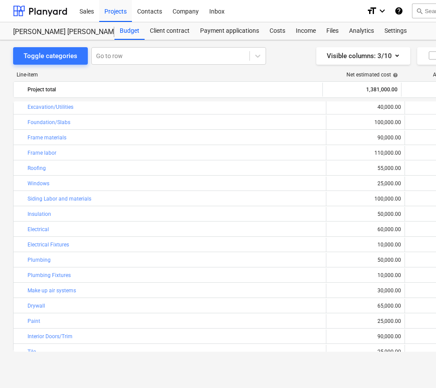
scroll to position [73, 0]
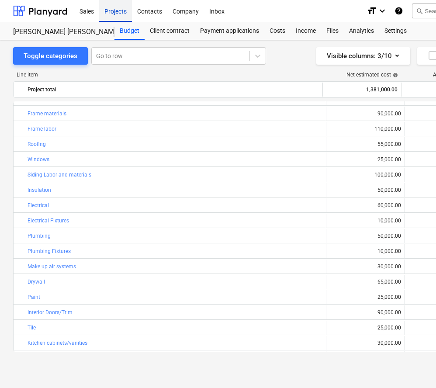
click at [117, 12] on div "Projects" at bounding box center [115, 11] width 33 height 22
